Goal: Information Seeking & Learning: Learn about a topic

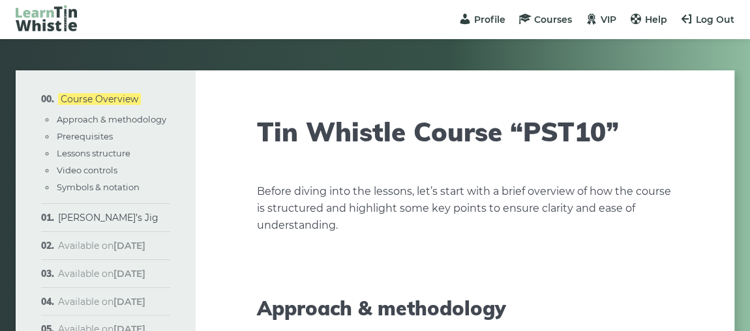
scroll to position [59, 0]
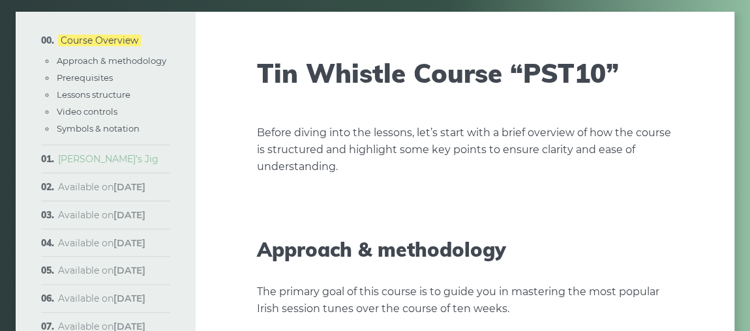
click at [110, 160] on link "[PERSON_NAME]’s Jig" at bounding box center [108, 159] width 100 height 12
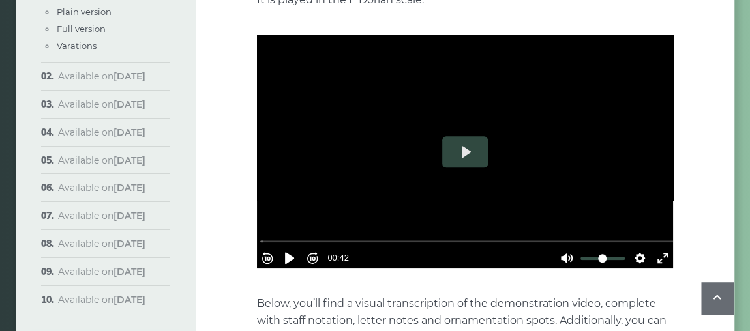
scroll to position [415, 0]
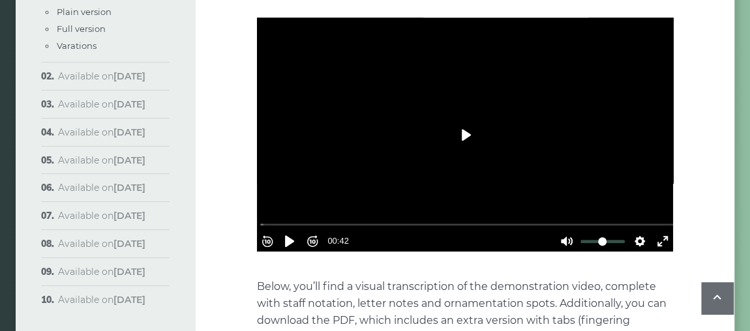
click at [463, 119] on button "Play" at bounding box center [465, 134] width 46 height 31
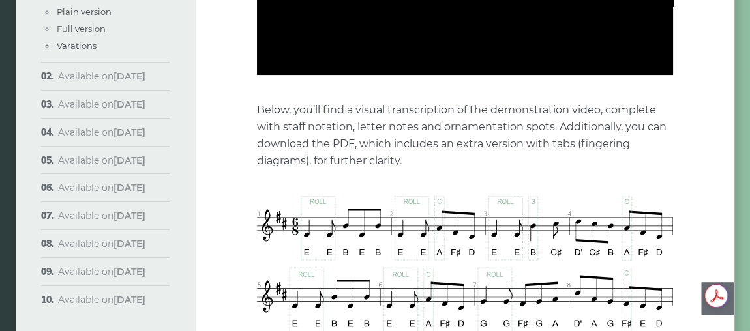
scroll to position [593, 0]
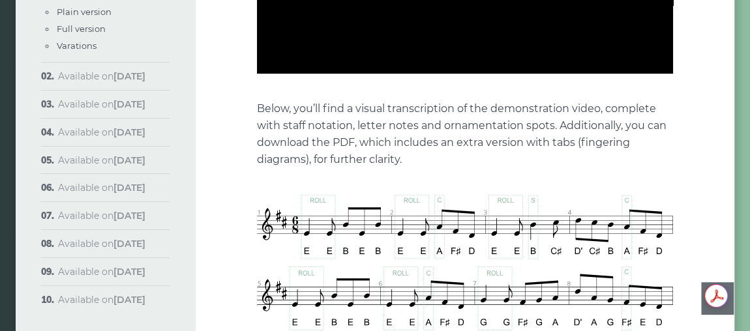
type input "***"
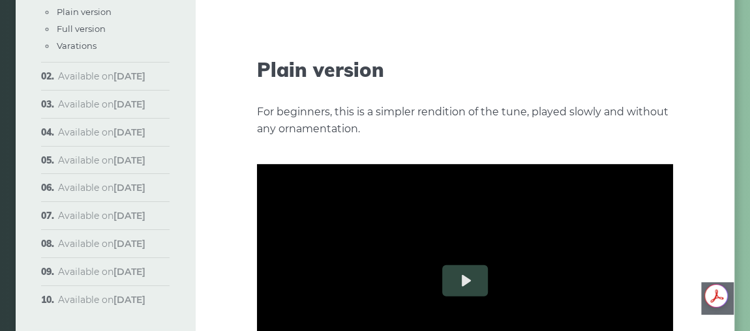
scroll to position [1482, 0]
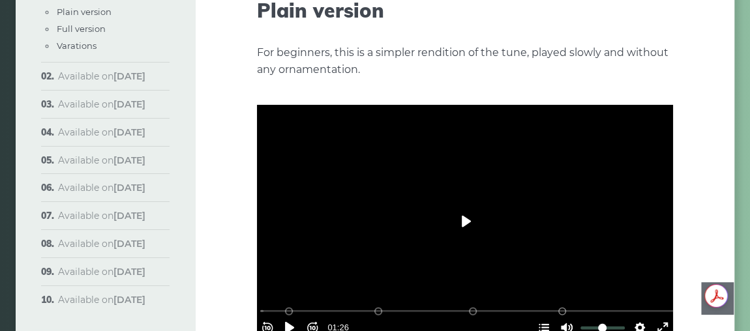
click at [462, 213] on button "Play" at bounding box center [465, 221] width 46 height 31
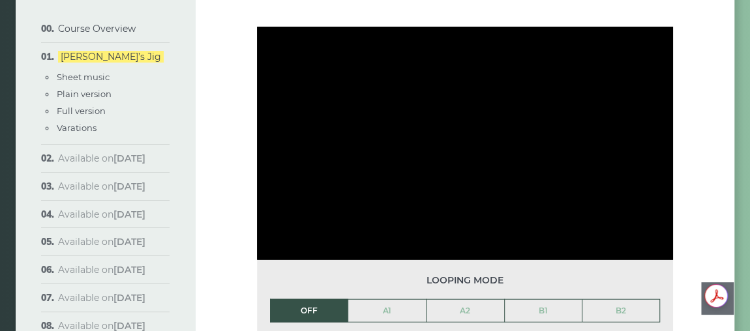
scroll to position [1541, 0]
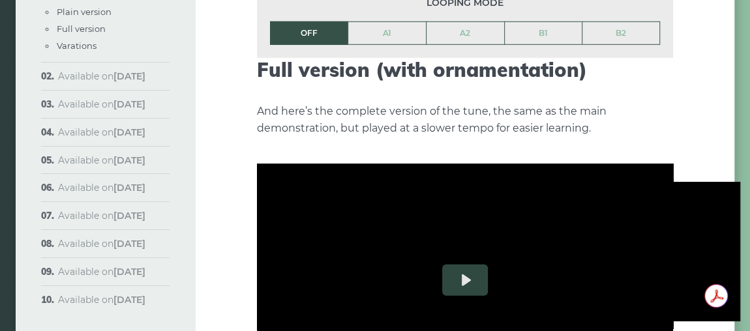
type input "***"
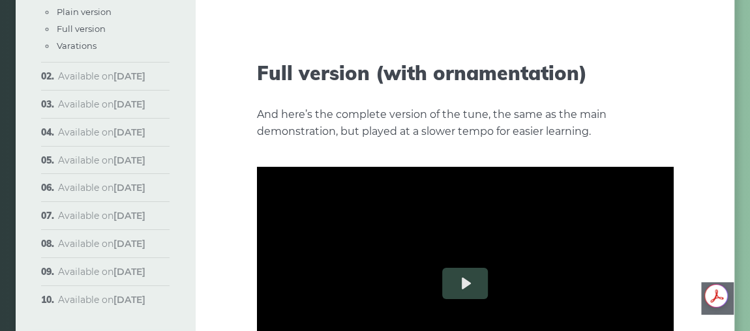
scroll to position [1956, 0]
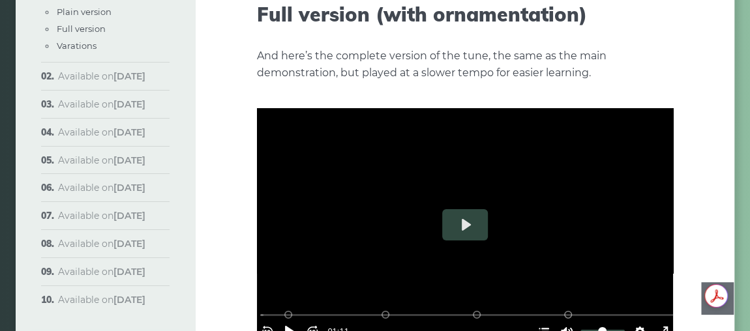
click at [435, 197] on div at bounding box center [465, 225] width 416 height 234
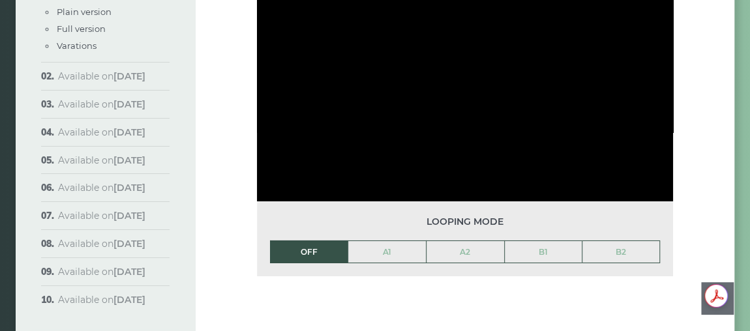
scroll to position [2193, 0]
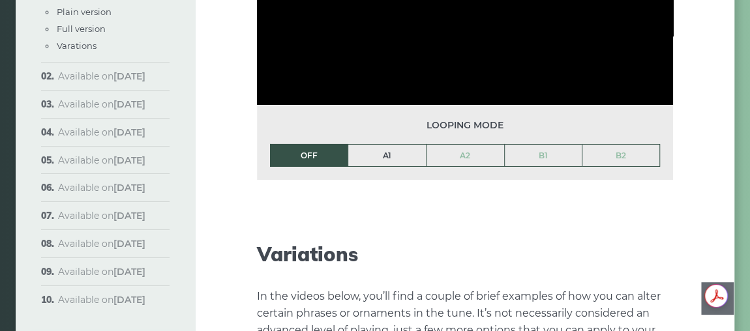
click at [378, 145] on link "A1" at bounding box center [387, 156] width 78 height 22
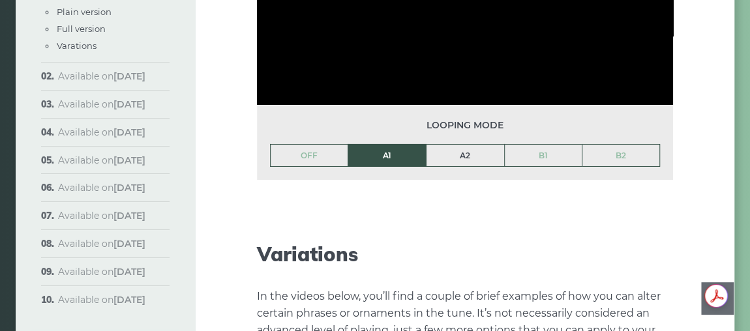
click at [462, 145] on link "A2" at bounding box center [466, 156] width 78 height 22
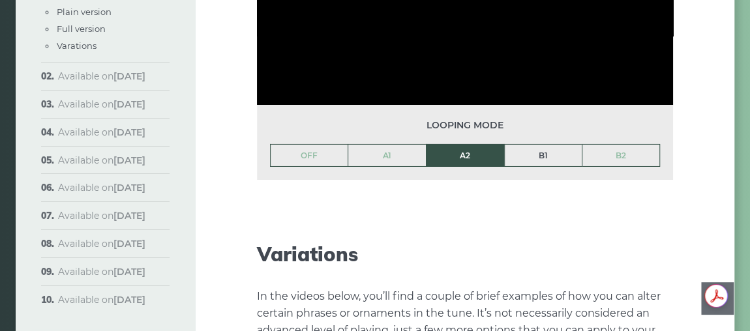
click at [545, 145] on link "B1" at bounding box center [544, 156] width 78 height 22
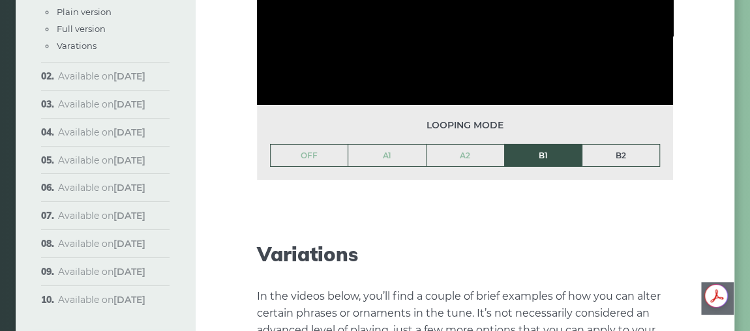
click at [624, 145] on link "B2" at bounding box center [620, 156] width 77 height 22
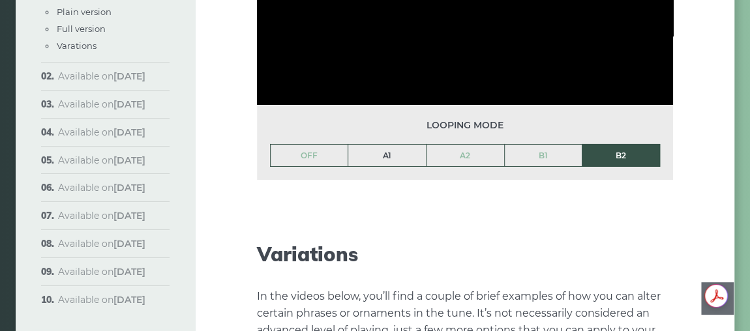
click at [381, 145] on link "A1" at bounding box center [387, 156] width 78 height 22
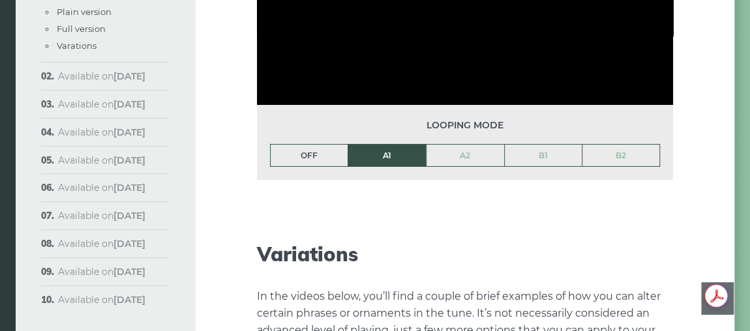
click at [310, 145] on link "OFF" at bounding box center [310, 156] width 78 height 22
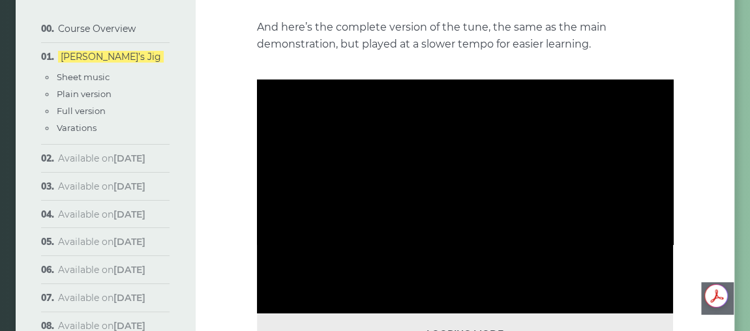
scroll to position [1956, 0]
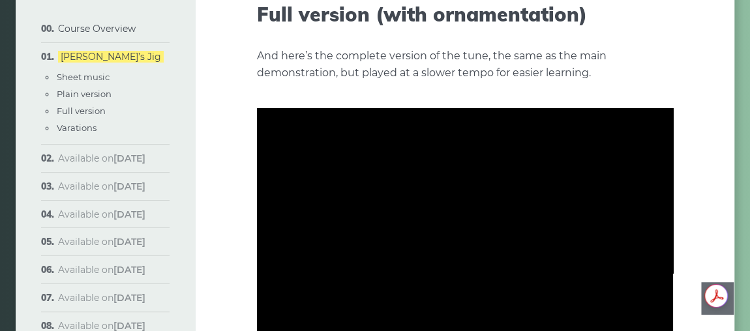
click at [414, 228] on div at bounding box center [465, 225] width 416 height 234
type input "*****"
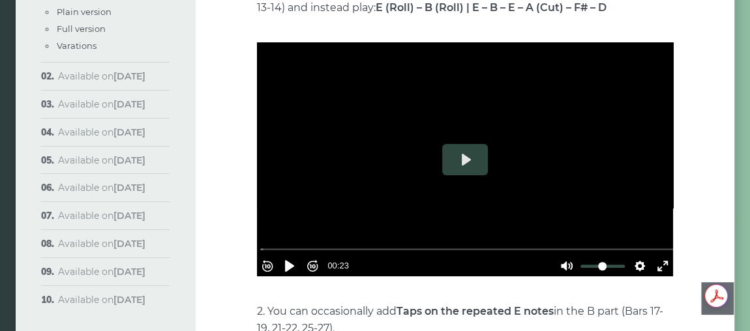
scroll to position [2608, 0]
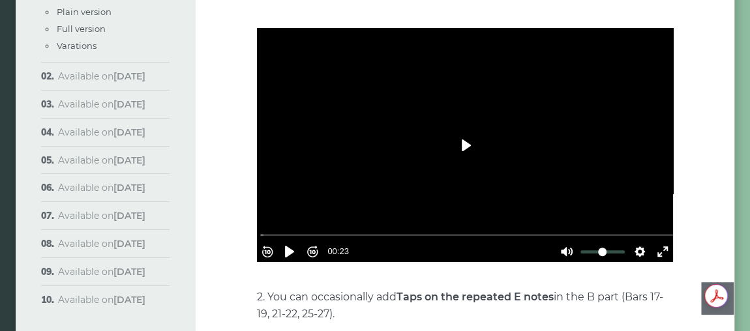
click at [445, 130] on button "Play" at bounding box center [465, 145] width 46 height 31
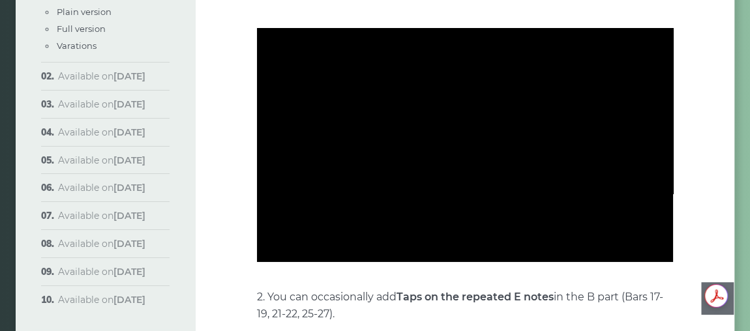
click at [442, 132] on div at bounding box center [465, 145] width 416 height 234
type input "****"
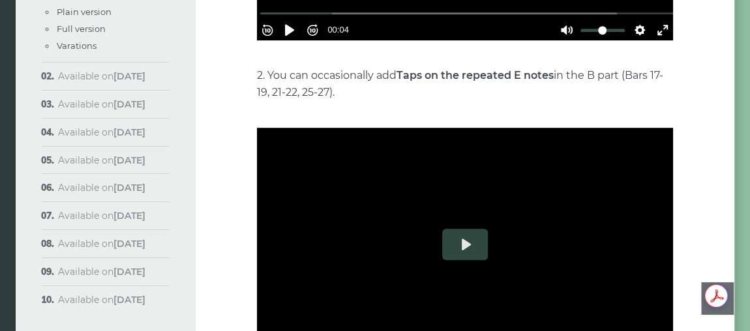
scroll to position [2845, 0]
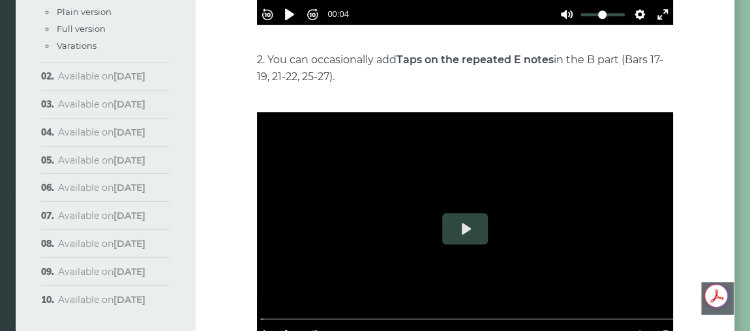
click at [401, 199] on div at bounding box center [465, 229] width 416 height 234
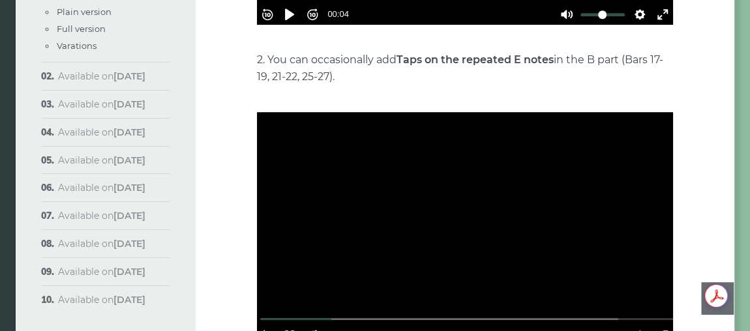
click at [459, 229] on div at bounding box center [465, 229] width 416 height 234
type input "*****"
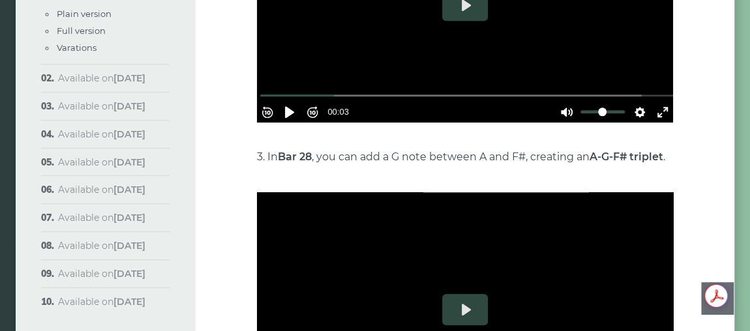
scroll to position [3142, 0]
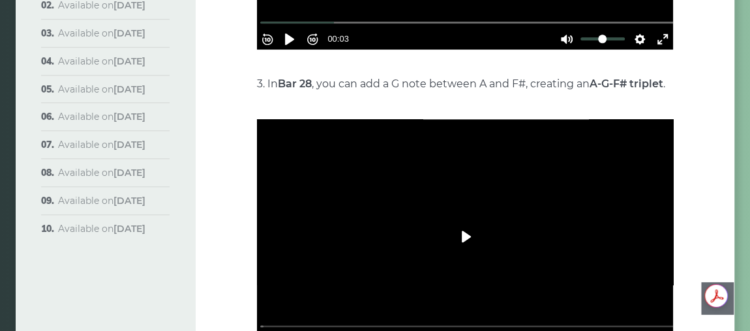
click at [454, 221] on button "Play" at bounding box center [465, 236] width 46 height 31
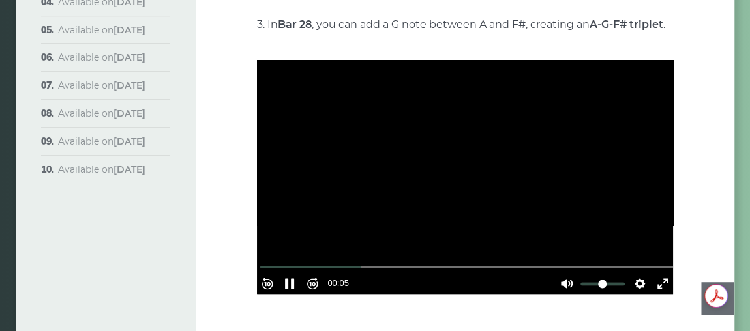
click at [408, 156] on div at bounding box center [465, 177] width 416 height 234
type input "*****"
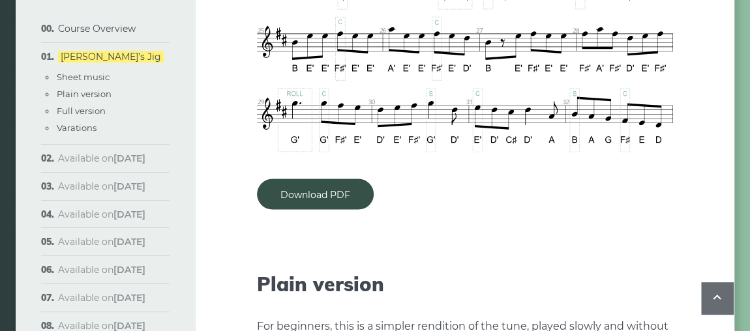
scroll to position [1158, 0]
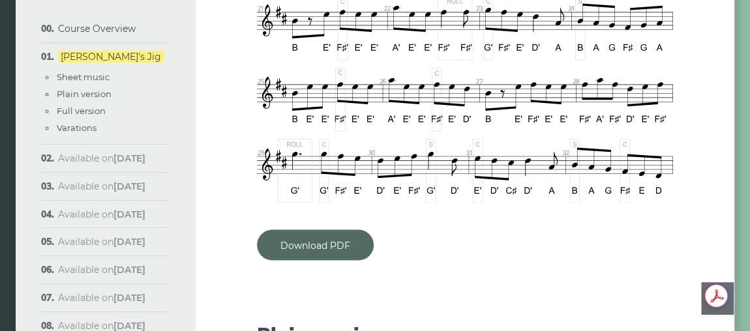
click at [318, 230] on link "Download PDF" at bounding box center [315, 245] width 117 height 31
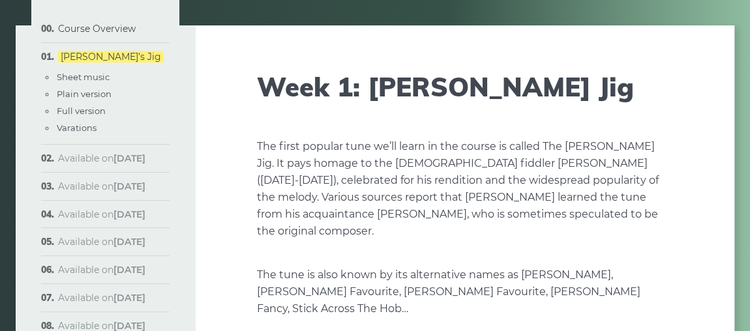
scroll to position [0, 0]
